Goal: Task Accomplishment & Management: Complete application form

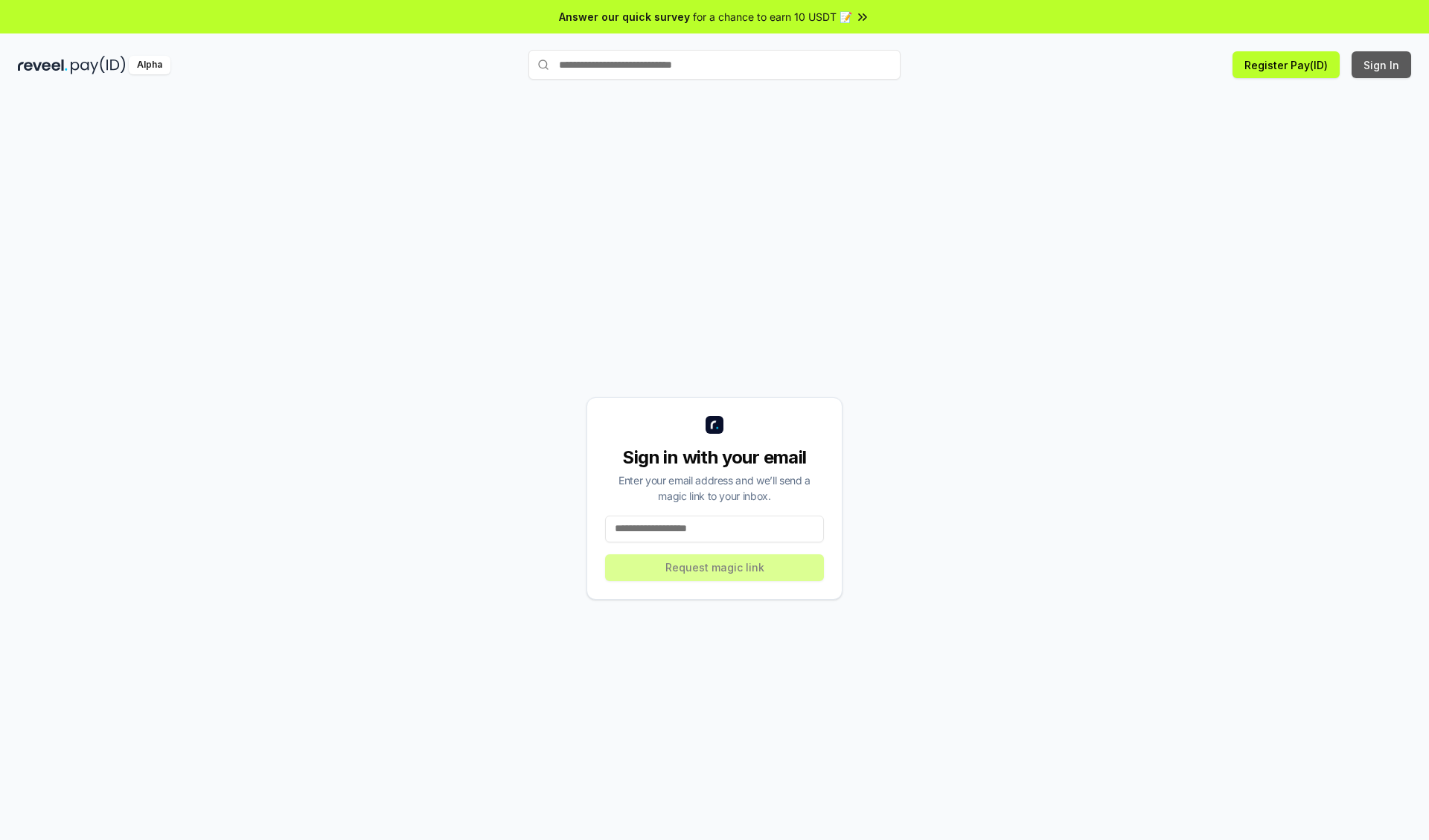
click at [1383, 65] on button "Sign In" at bounding box center [1382, 64] width 59 height 27
type input "**********"
click at [715, 567] on button "Request magic link" at bounding box center [715, 567] width 219 height 27
